Goal: Information Seeking & Learning: Understand process/instructions

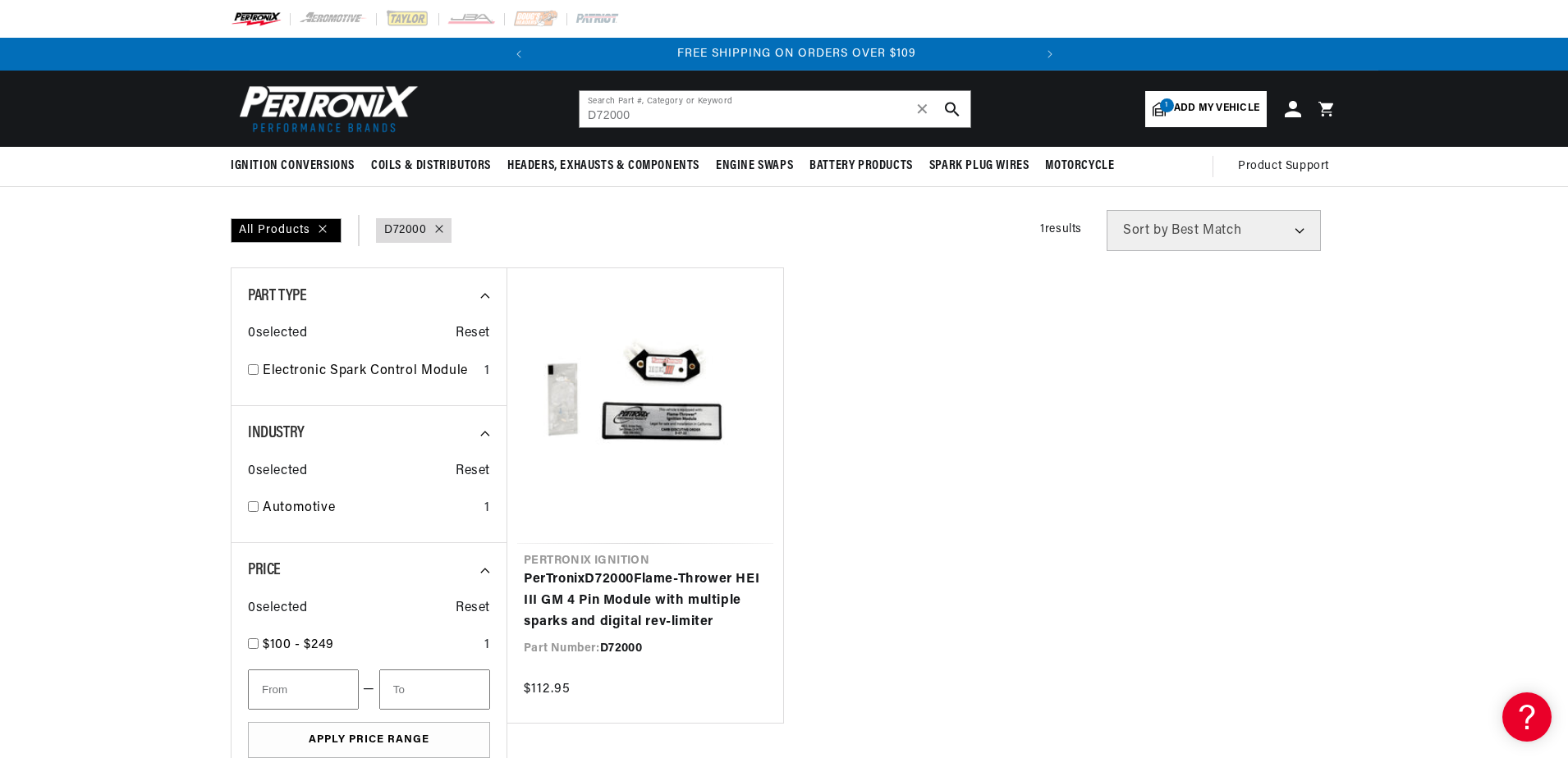
scroll to position [0, 497]
drag, startPoint x: 672, startPoint y: 110, endPoint x: 451, endPoint y: 148, distance: 224.2
click at [451, 148] on sticky-header "Ignition Conversions Shop by Feature Ignitor© The Original Ignitor© Ignitor© II…" at bounding box center [784, 129] width 1568 height 117
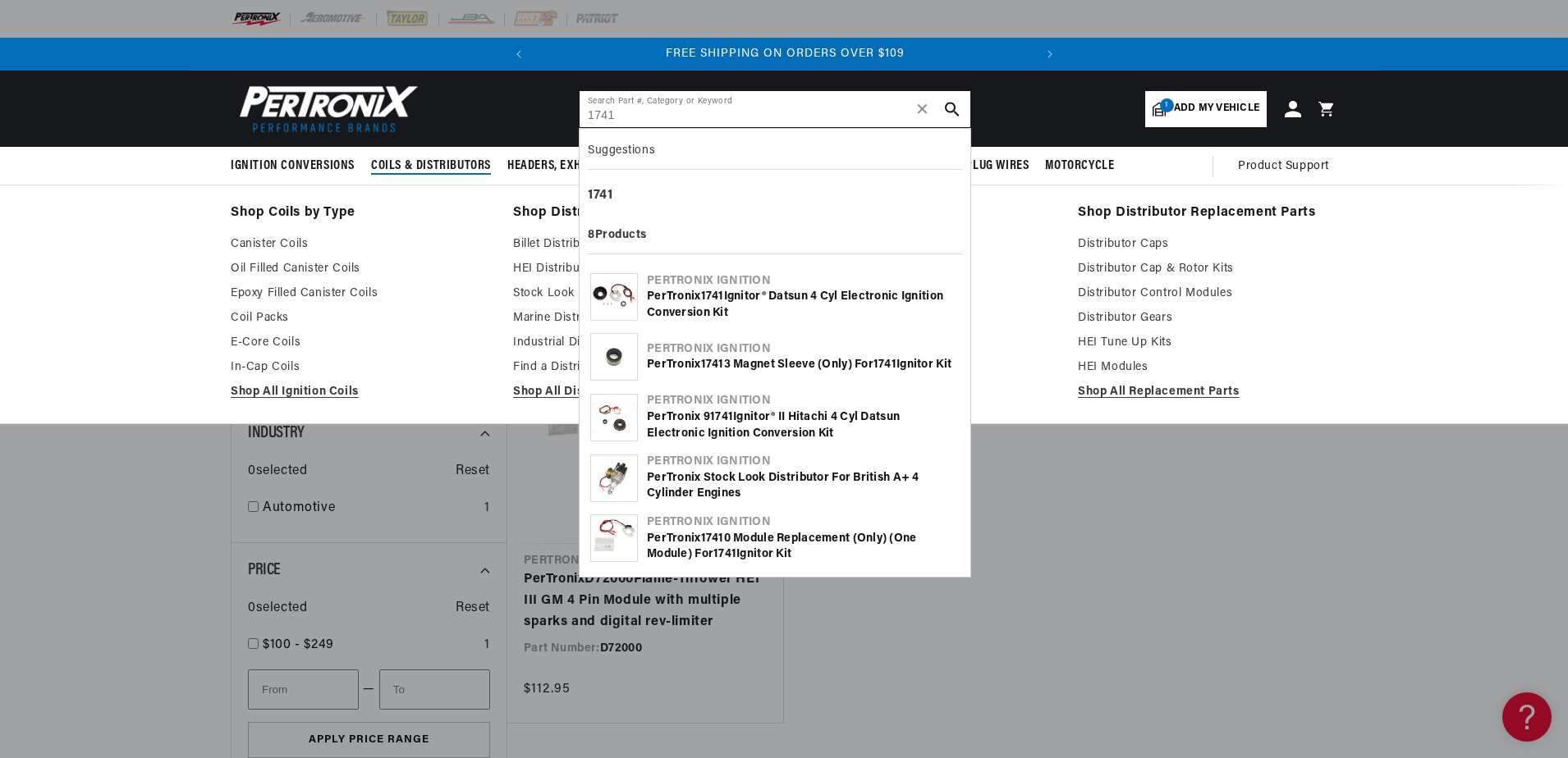
type input "1741"
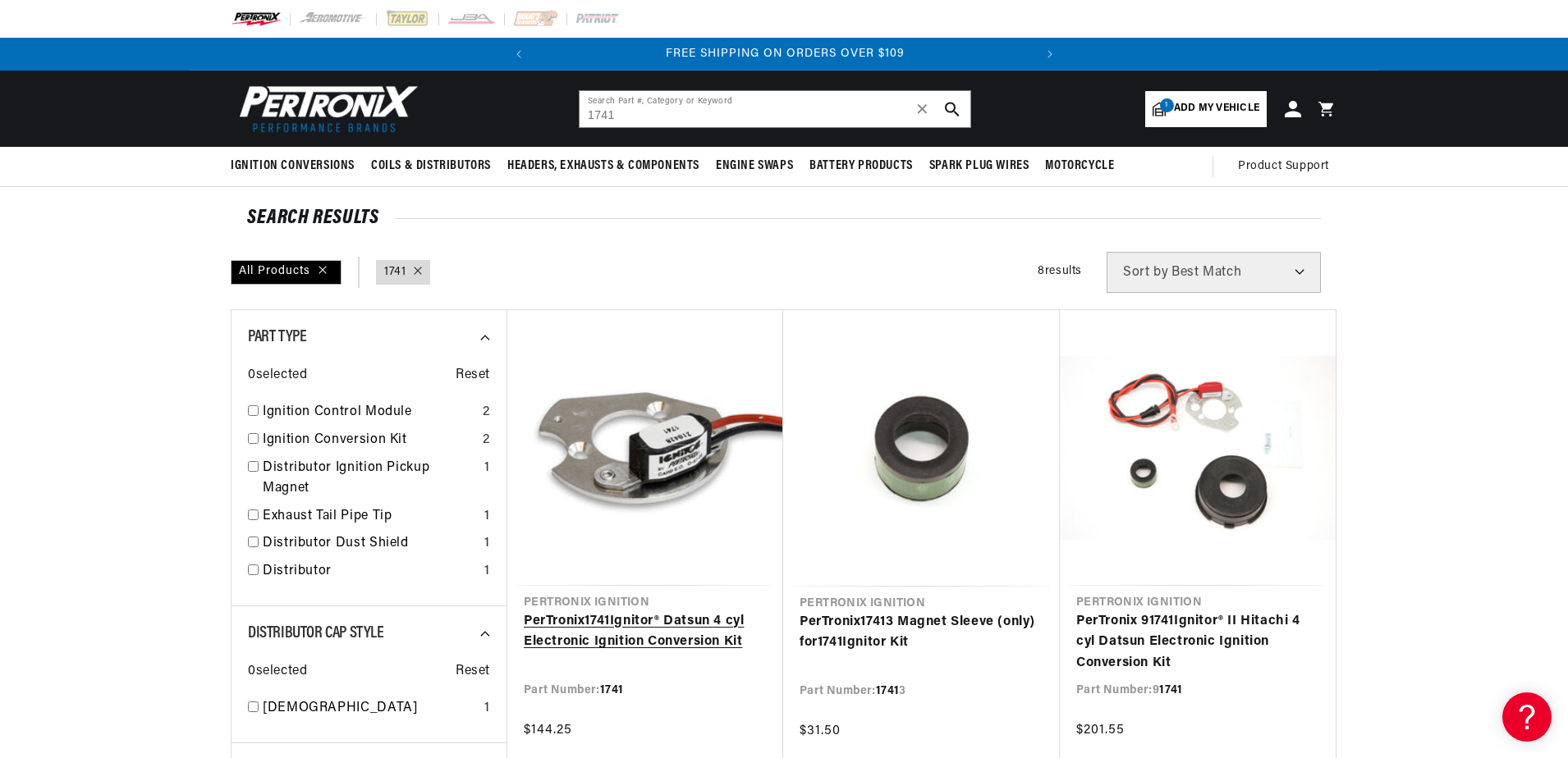
click at [587, 611] on link "PerTronix 1741 Ignitor® Datsun 4 cyl Electronic Ignition Conversion Kit" at bounding box center [644, 632] width 243 height 41
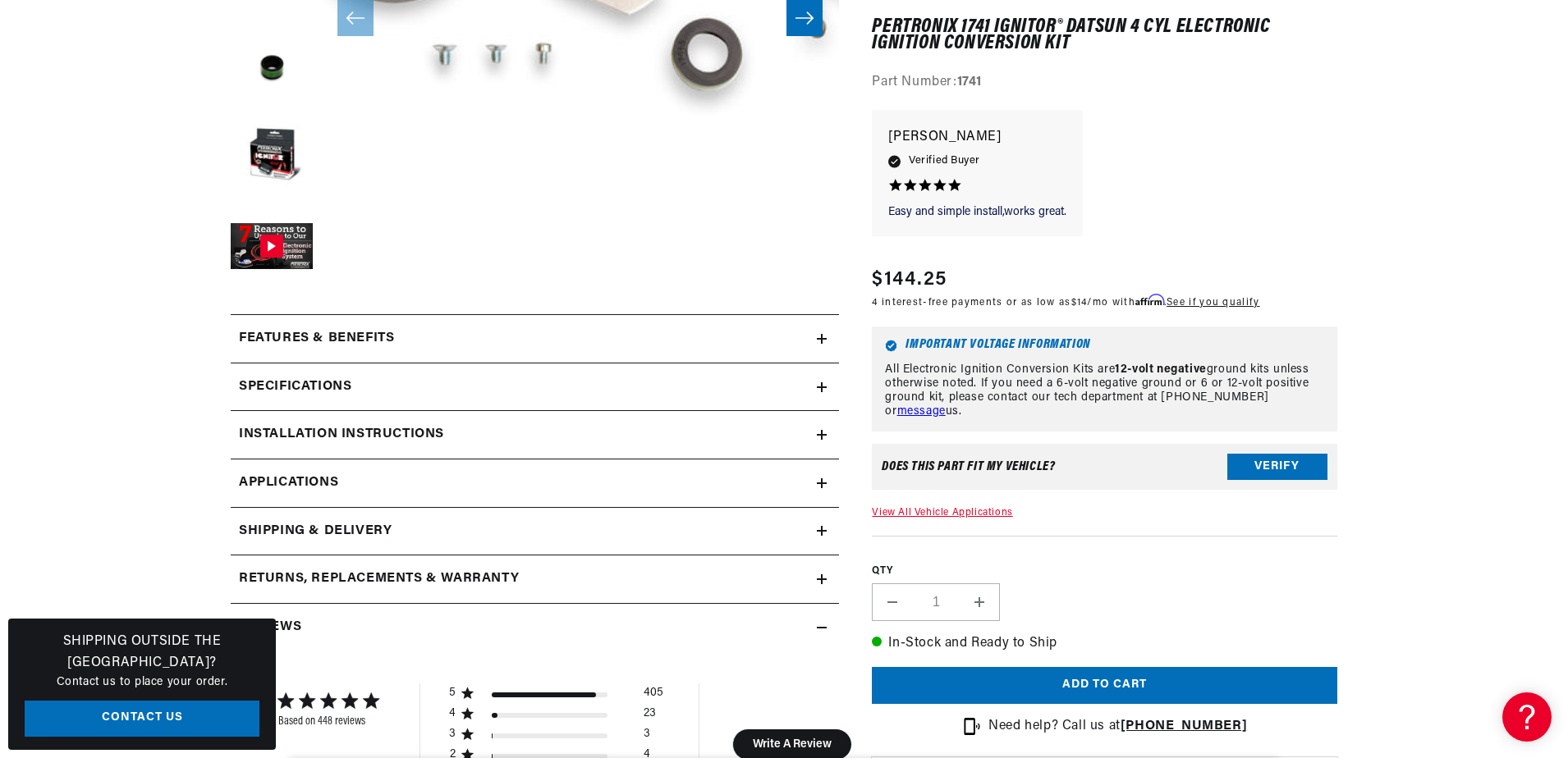
scroll to position [492, 0]
click at [375, 430] on h2 "Installation instructions" at bounding box center [341, 434] width 205 height 22
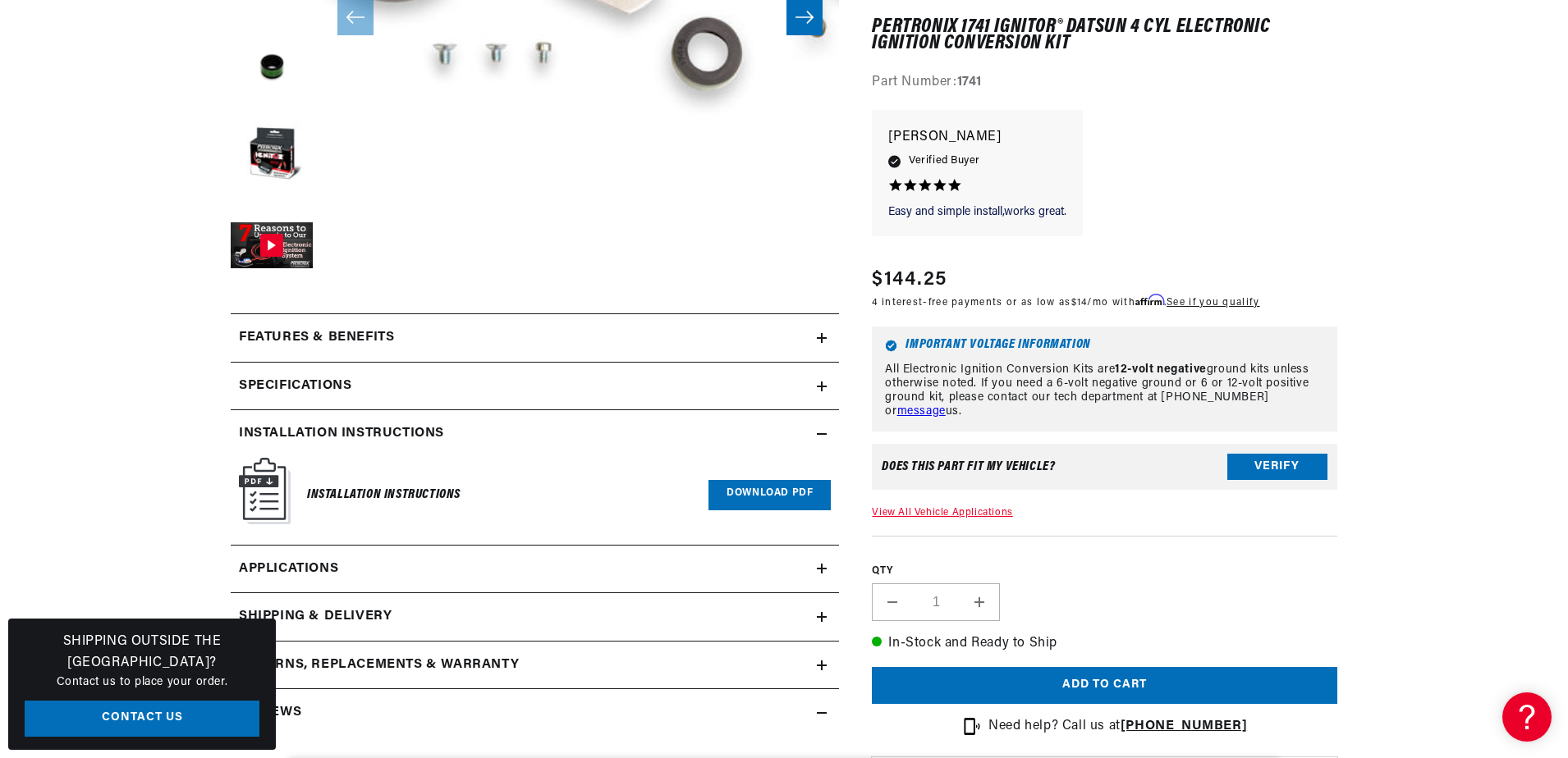
click at [760, 490] on link "Download PDF" at bounding box center [769, 494] width 122 height 30
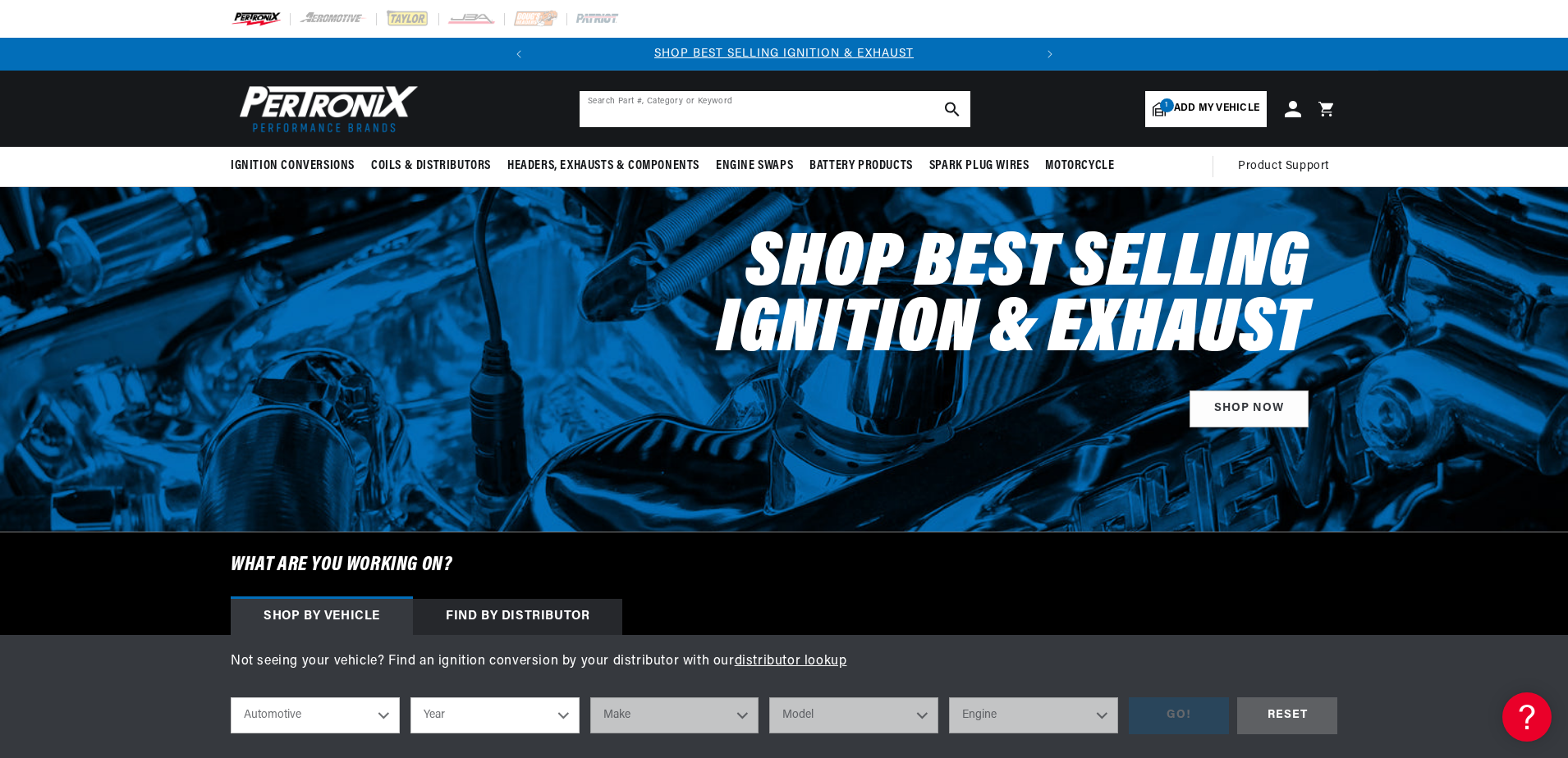
click at [714, 114] on input "text" at bounding box center [775, 109] width 391 height 36
click at [1437, 97] on div "BETTER SEARCH RESULTS Add your vehicle's year, make, and model to find parts be…" at bounding box center [784, 109] width 1568 height 76
